Goal: Task Accomplishment & Management: Use online tool/utility

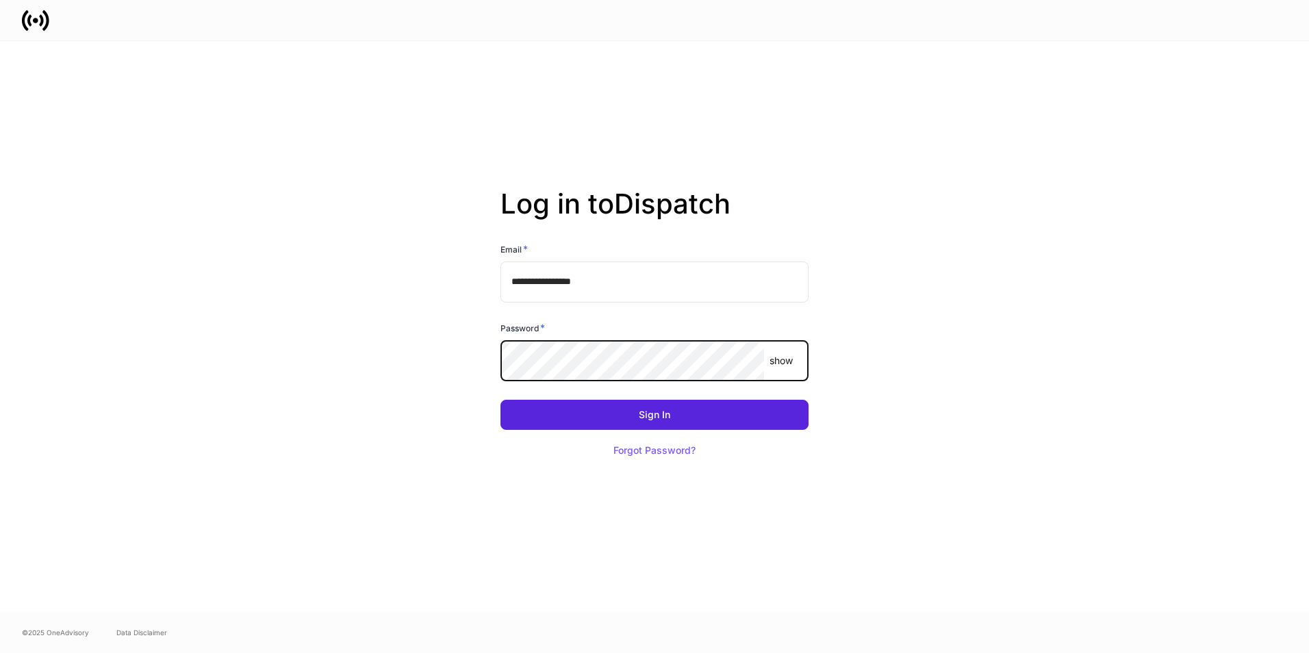
click at [501, 400] on button "Sign In" at bounding box center [655, 415] width 308 height 30
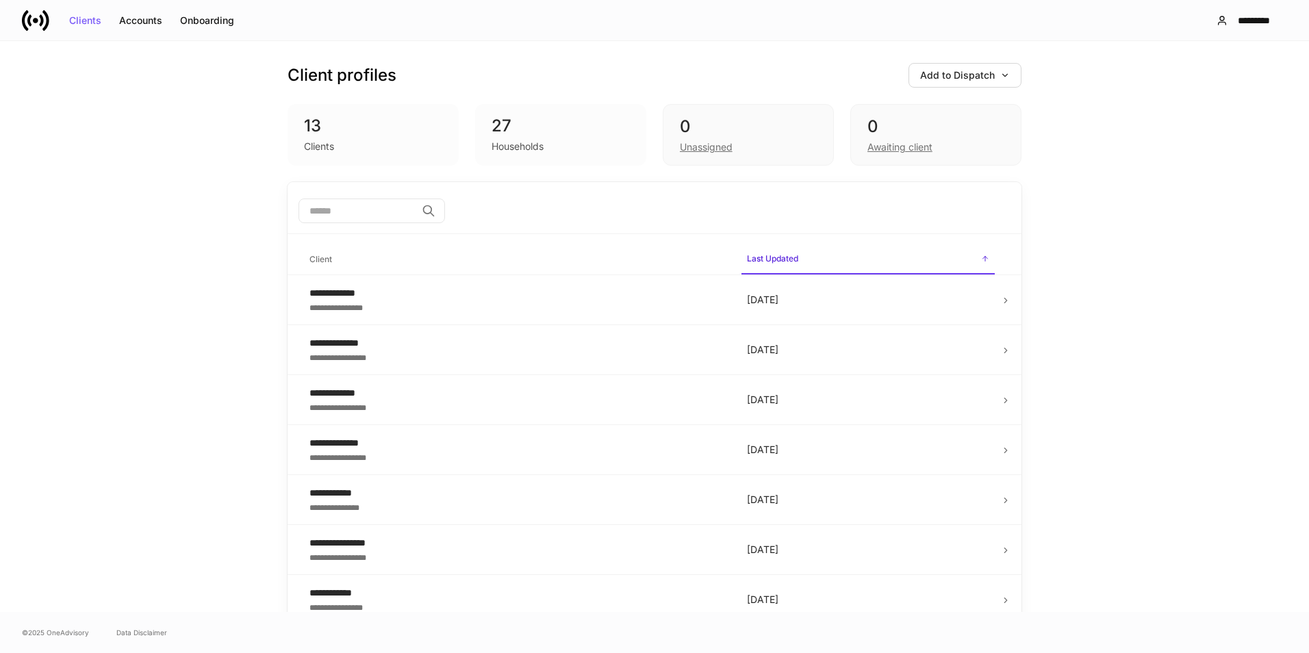
click at [577, 145] on div "Households" at bounding box center [561, 145] width 138 height 16
click at [811, 156] on div "0 Unassigned" at bounding box center [748, 135] width 171 height 62
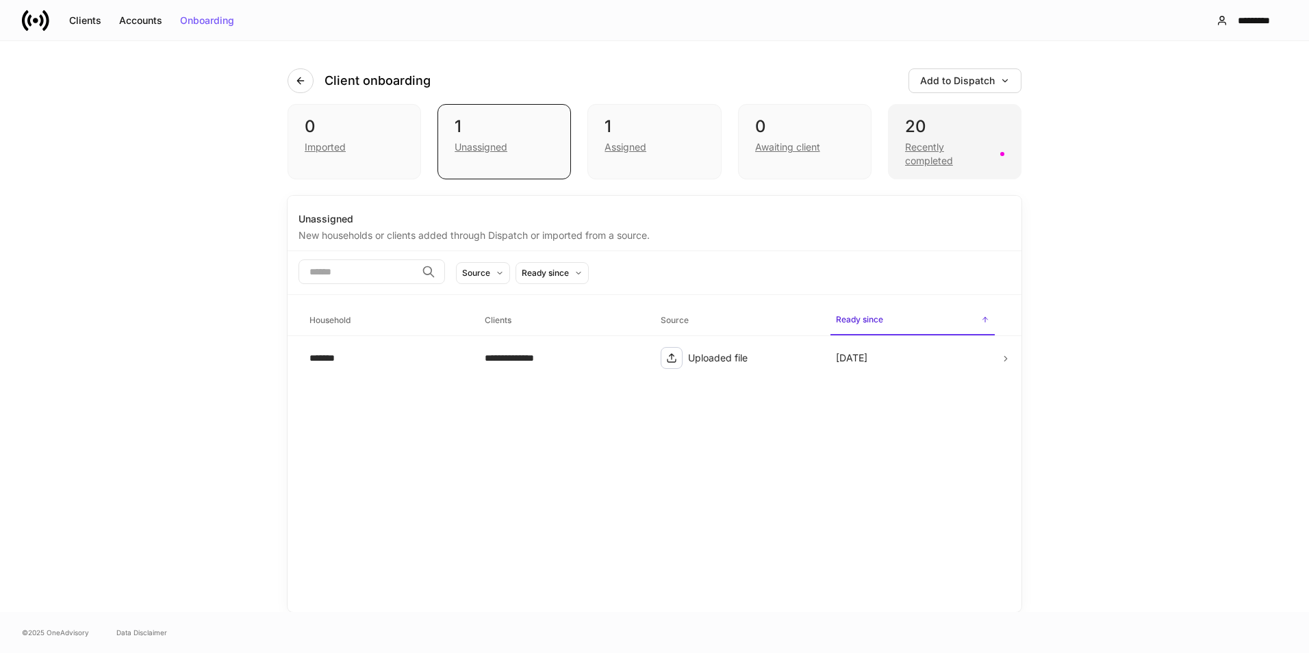
click at [984, 143] on div "Recently completed" at bounding box center [948, 153] width 87 height 27
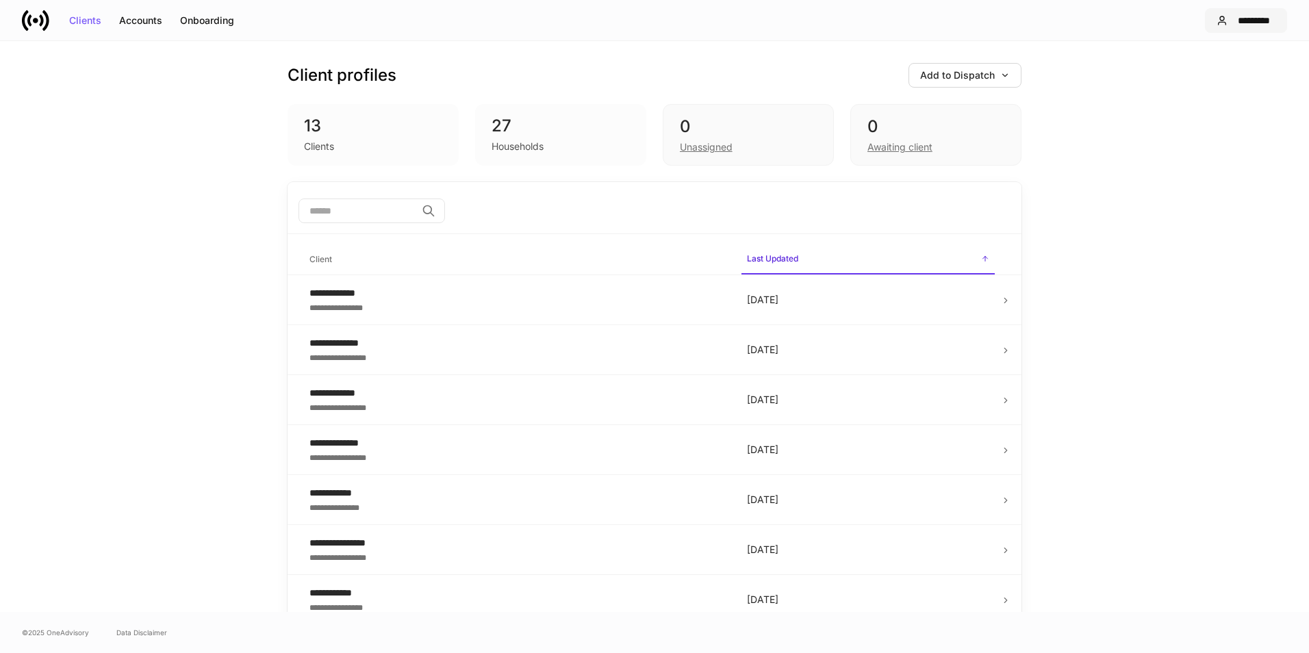
click at [1249, 18] on div "*********" at bounding box center [1254, 21] width 42 height 10
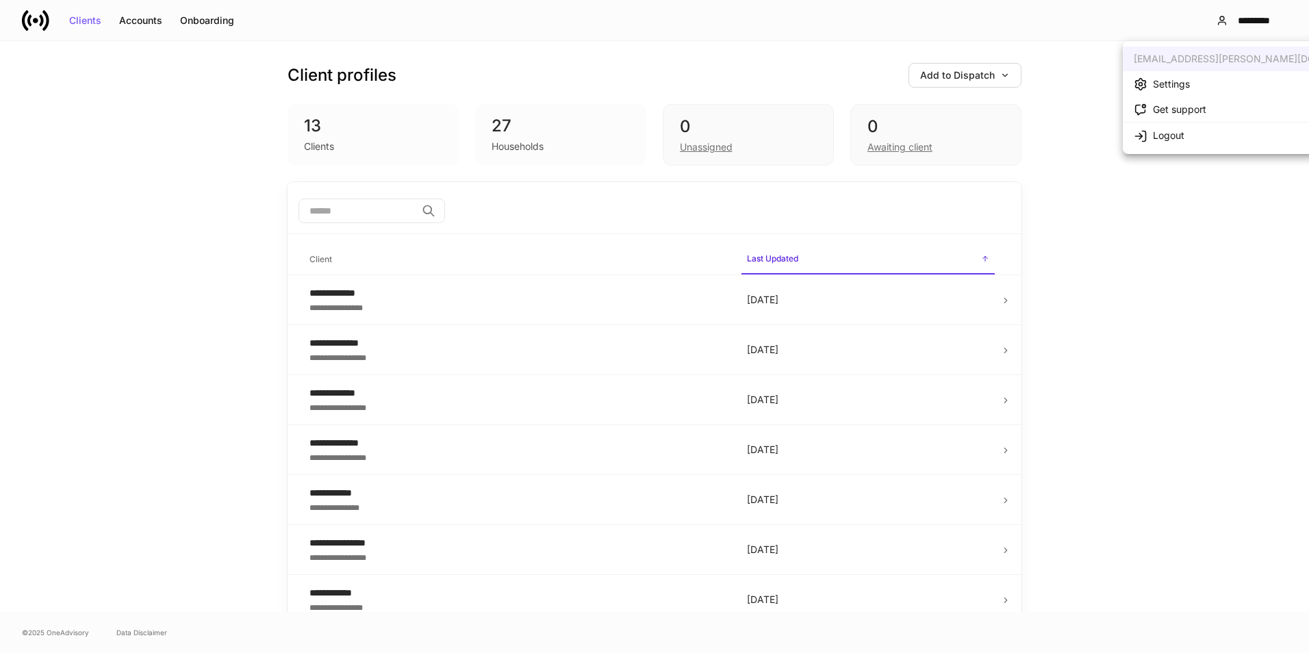
click at [1062, 107] on div at bounding box center [654, 326] width 1309 height 653
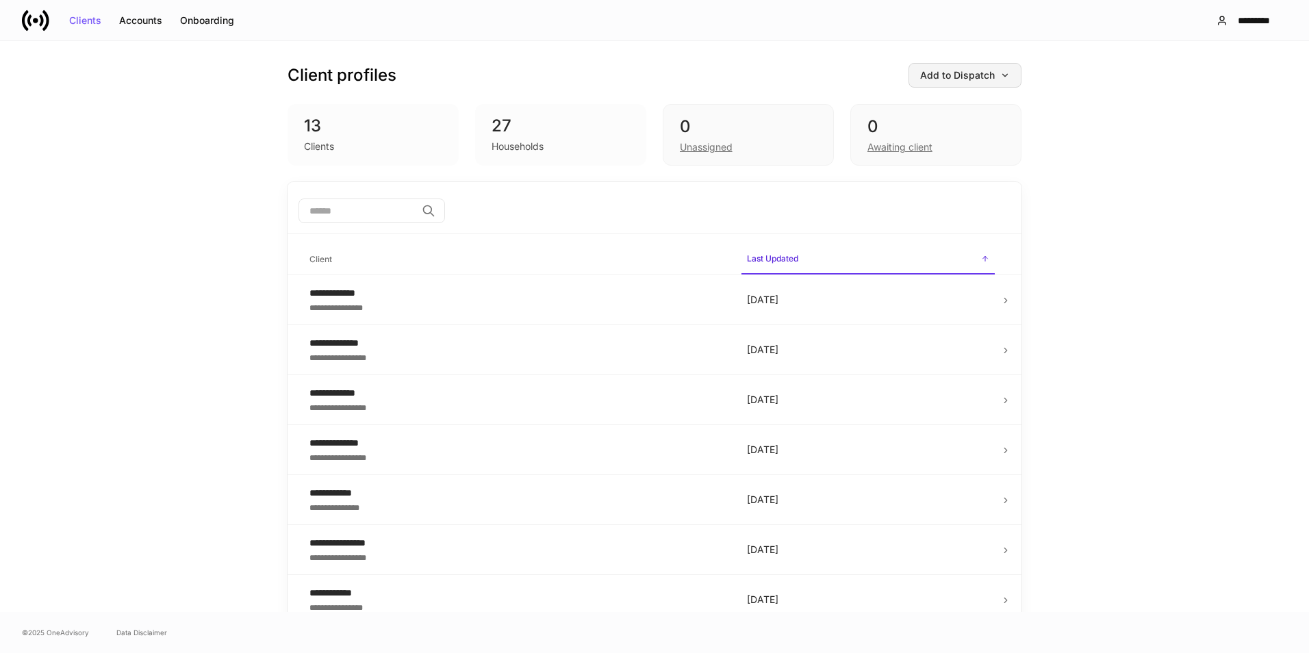
click at [965, 80] on div "Add to Dispatch" at bounding box center [965, 76] width 90 height 10
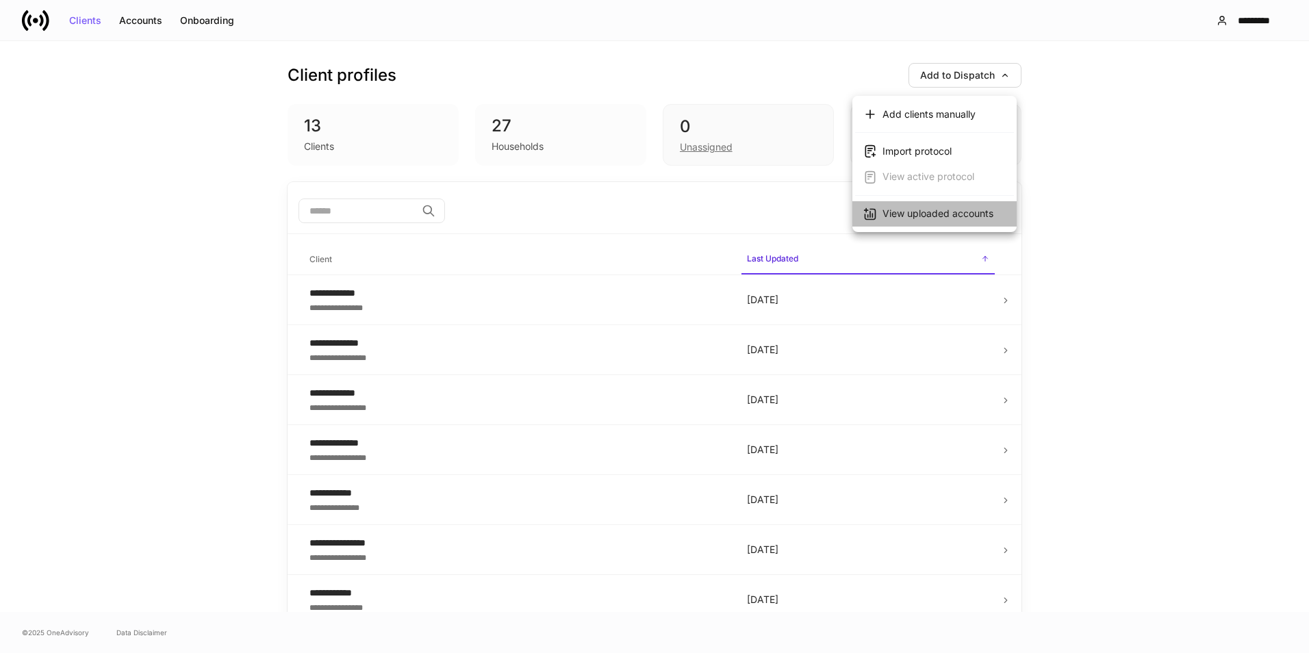
click at [924, 218] on div "View uploaded accounts" at bounding box center [938, 214] width 111 height 14
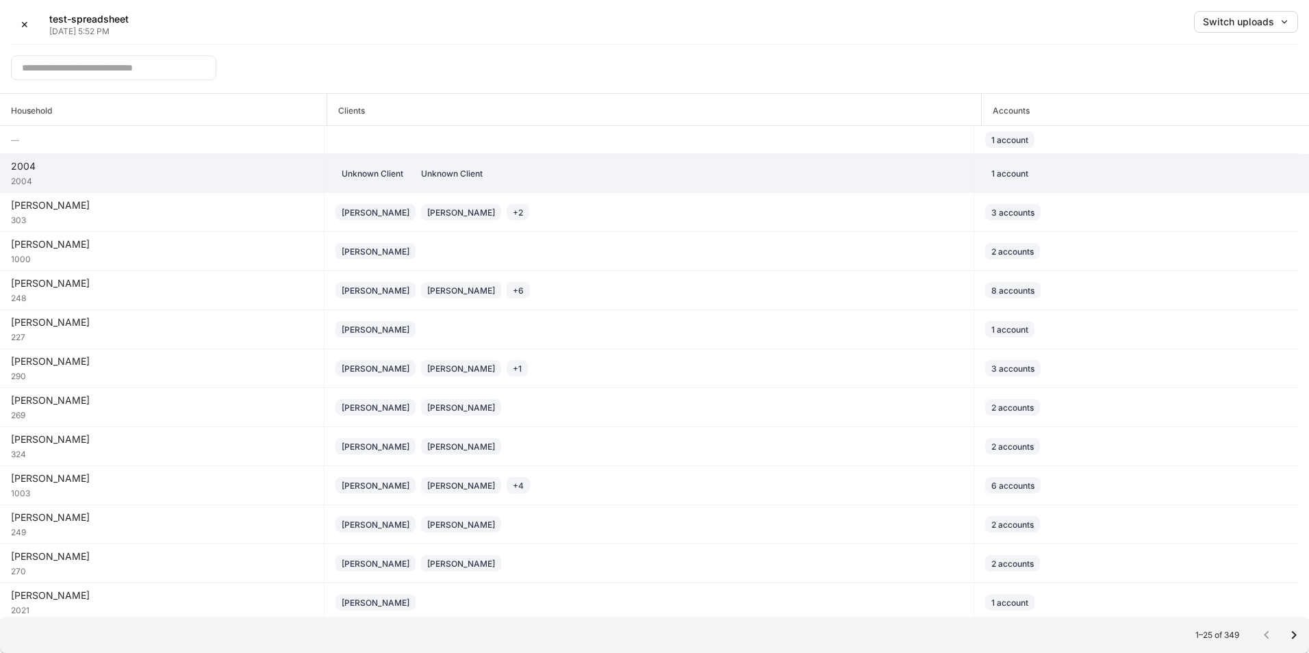
click at [260, 168] on div "2004" at bounding box center [162, 167] width 302 height 14
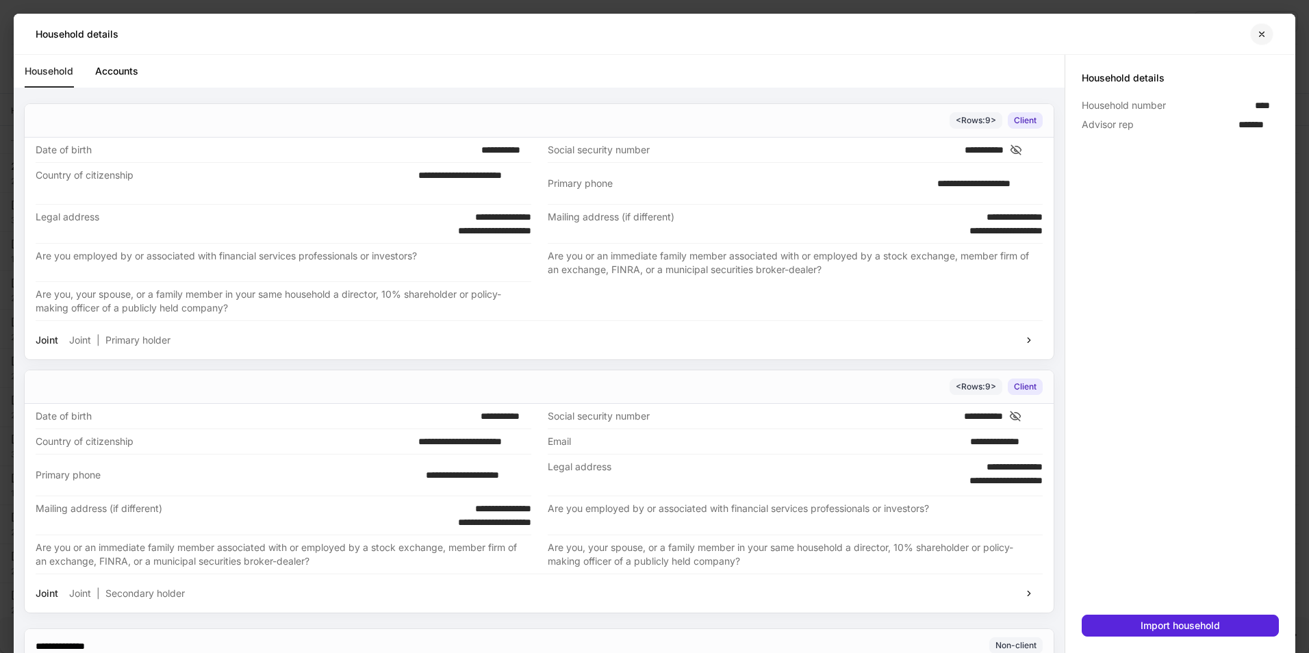
click at [1261, 43] on button "button" at bounding box center [1261, 34] width 23 height 22
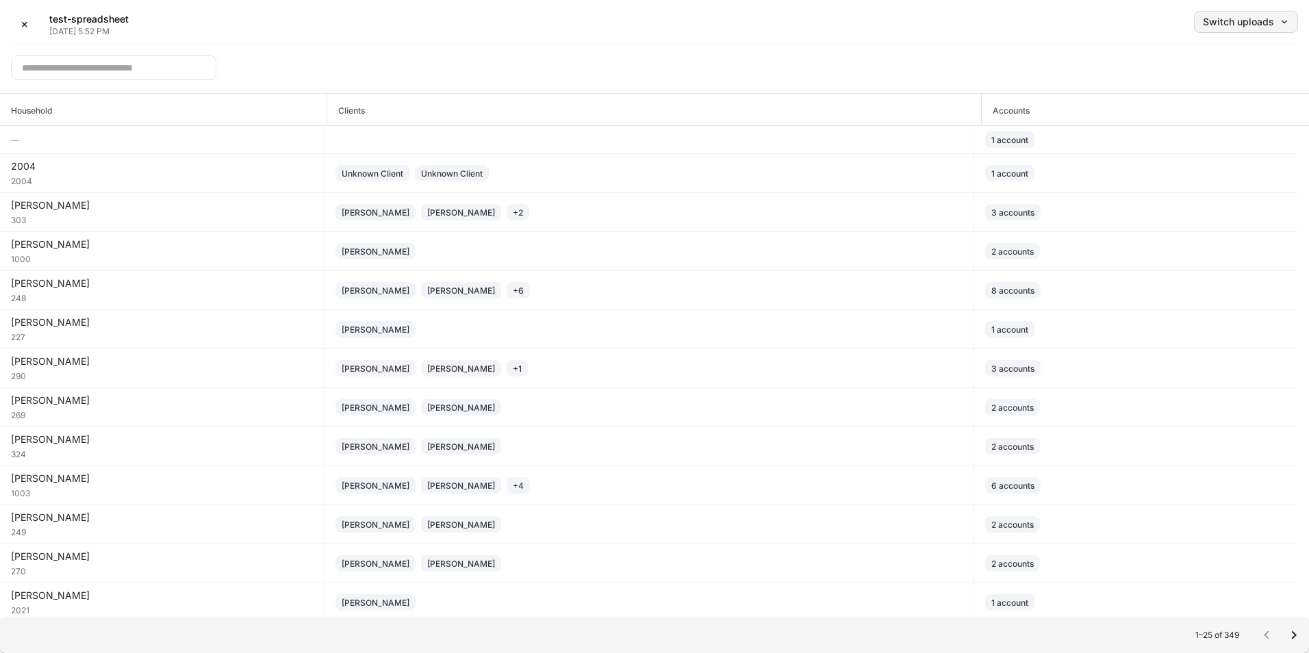
click at [1269, 27] on button "Switch uploads" at bounding box center [1246, 22] width 104 height 22
click at [951, 55] on div at bounding box center [654, 326] width 1309 height 653
